Goal: Communication & Community: Participate in discussion

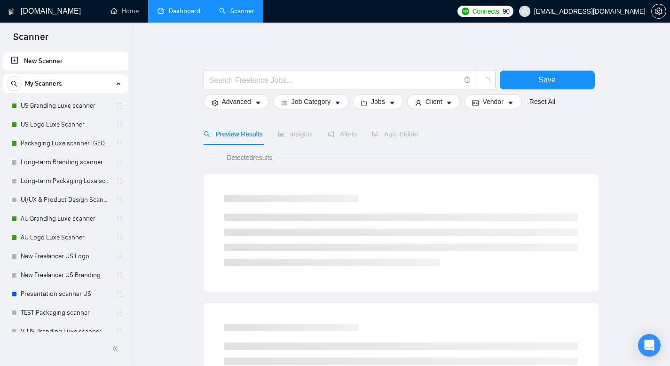
click at [174, 14] on link "Dashboard" at bounding box center [179, 11] width 43 height 8
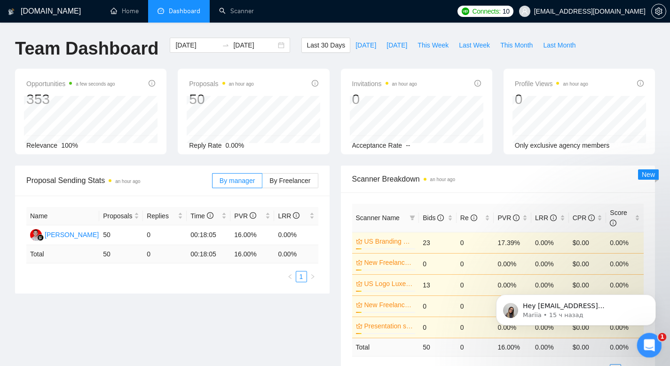
click at [647, 347] on icon "Открыть службу сообщений Intercom" at bounding box center [649, 344] width 16 height 16
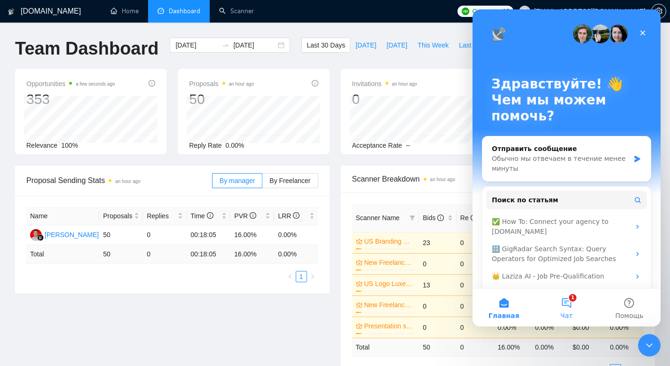
click at [573, 301] on button "1 Чат" at bounding box center [566, 308] width 63 height 38
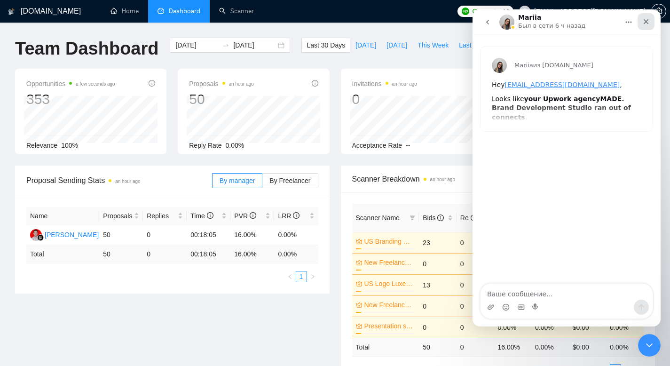
click at [647, 22] on icon "Закрыть" at bounding box center [647, 22] width 8 height 8
